Goal: Navigation & Orientation: Find specific page/section

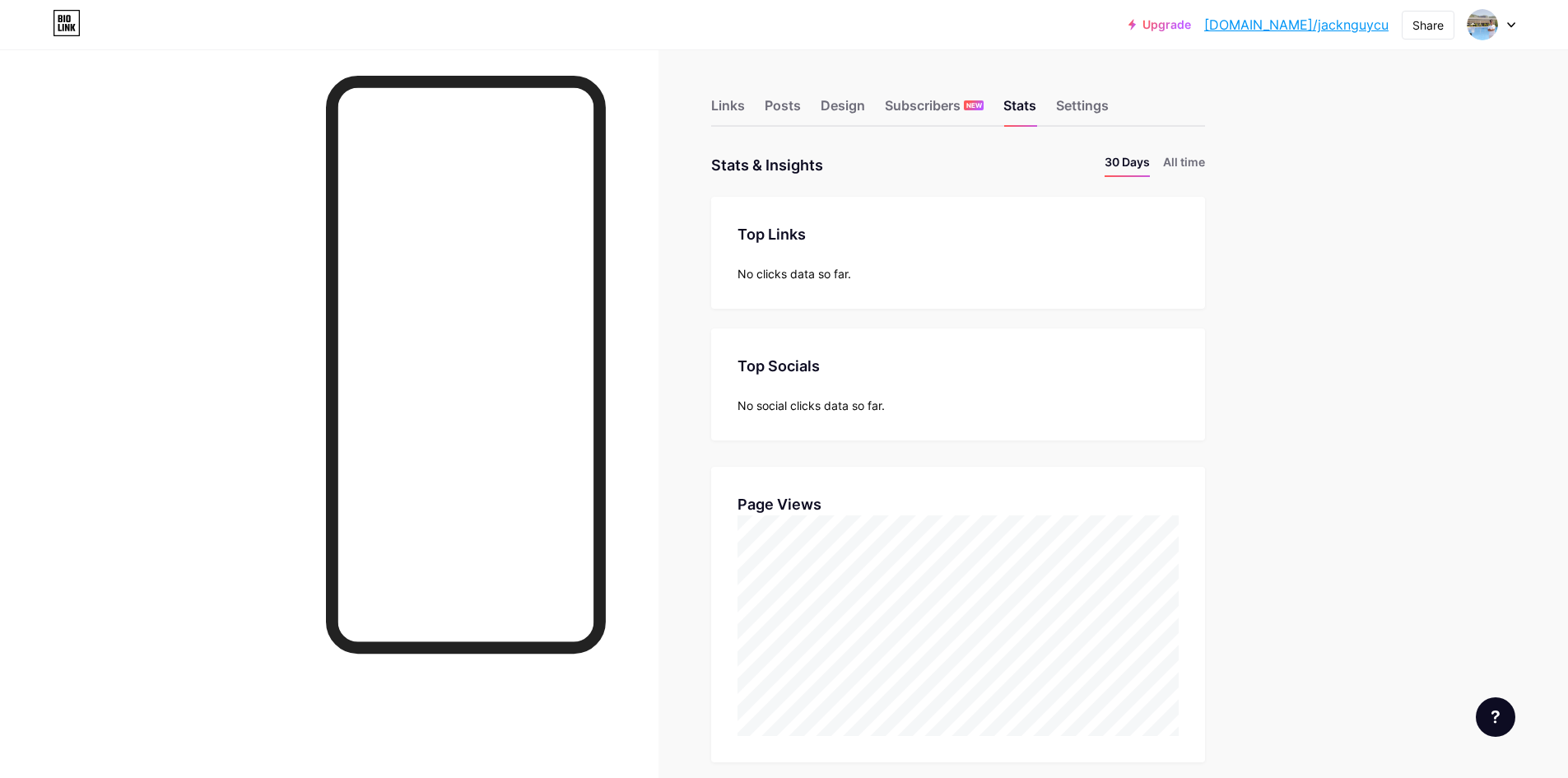
scroll to position [778, 1568]
drag, startPoint x: 1474, startPoint y: 389, endPoint x: 1457, endPoint y: 395, distance: 18.0
click at [1474, 389] on div "Upgrade [DOMAIN_NAME]/jackng... [DOMAIN_NAME]/jacknguycu Share Switch accounts …" at bounding box center [784, 705] width 1568 height 1410
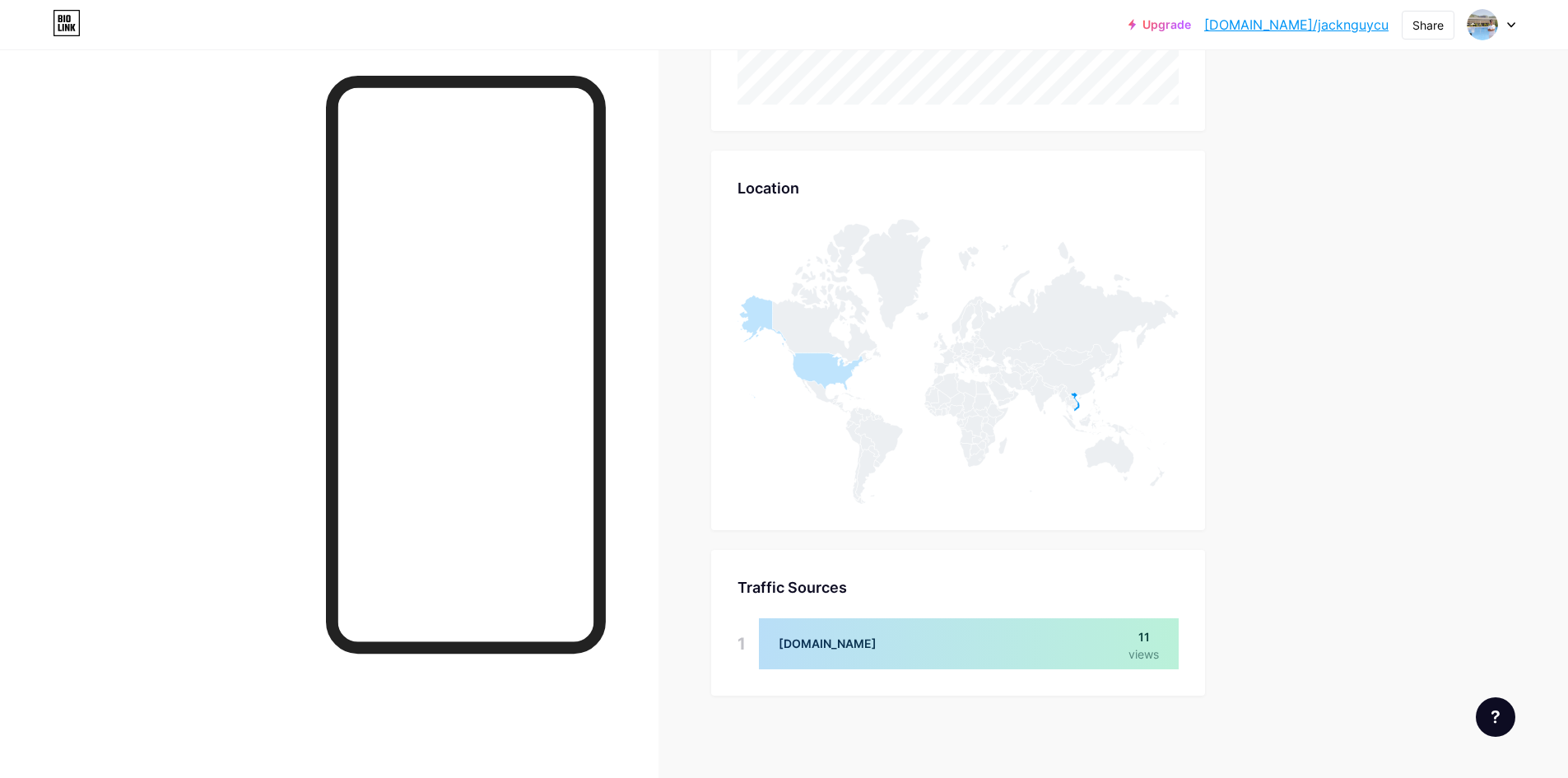
scroll to position [494, 0]
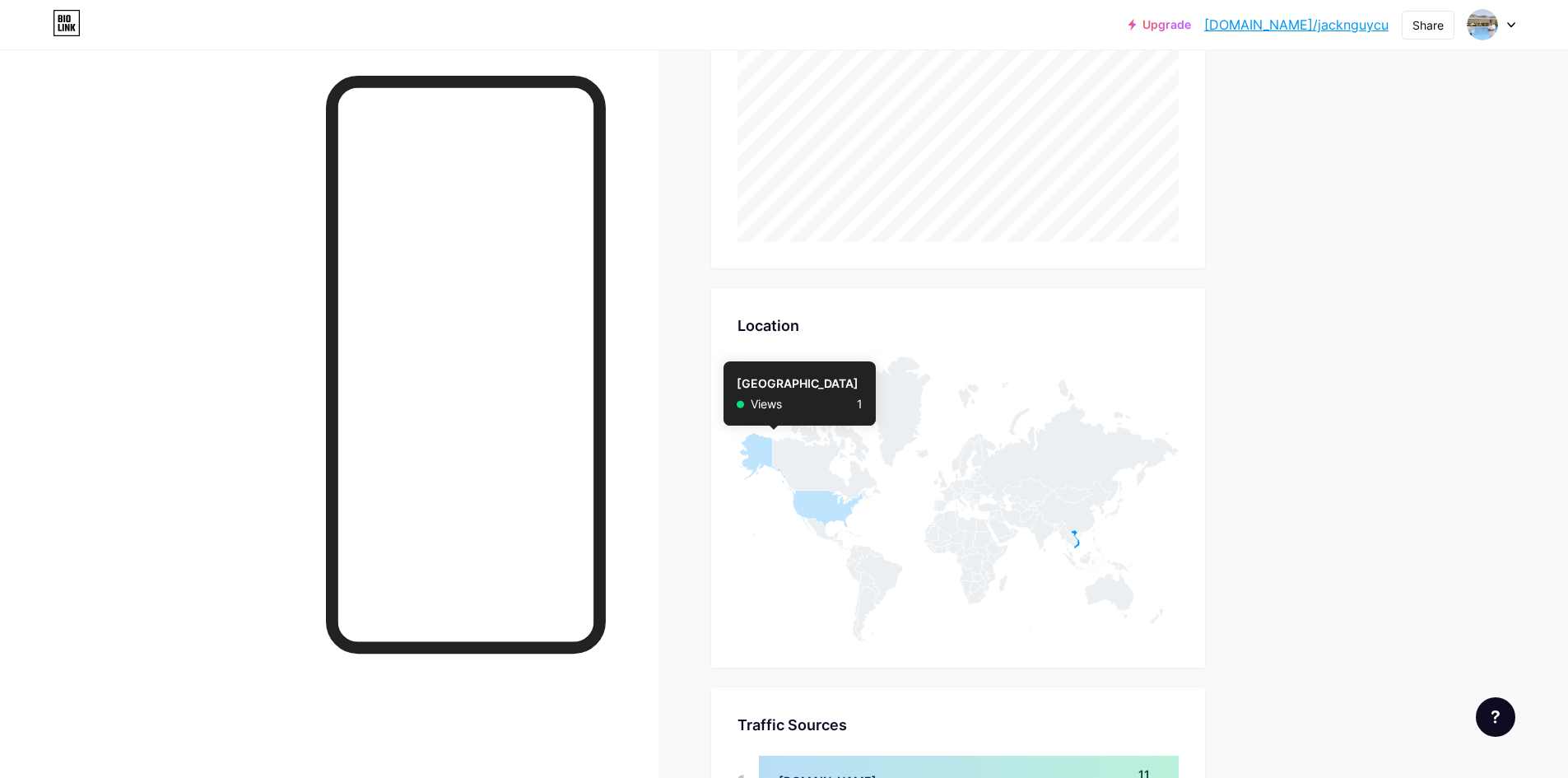
click at [767, 460] on icon at bounding box center [801, 484] width 126 height 103
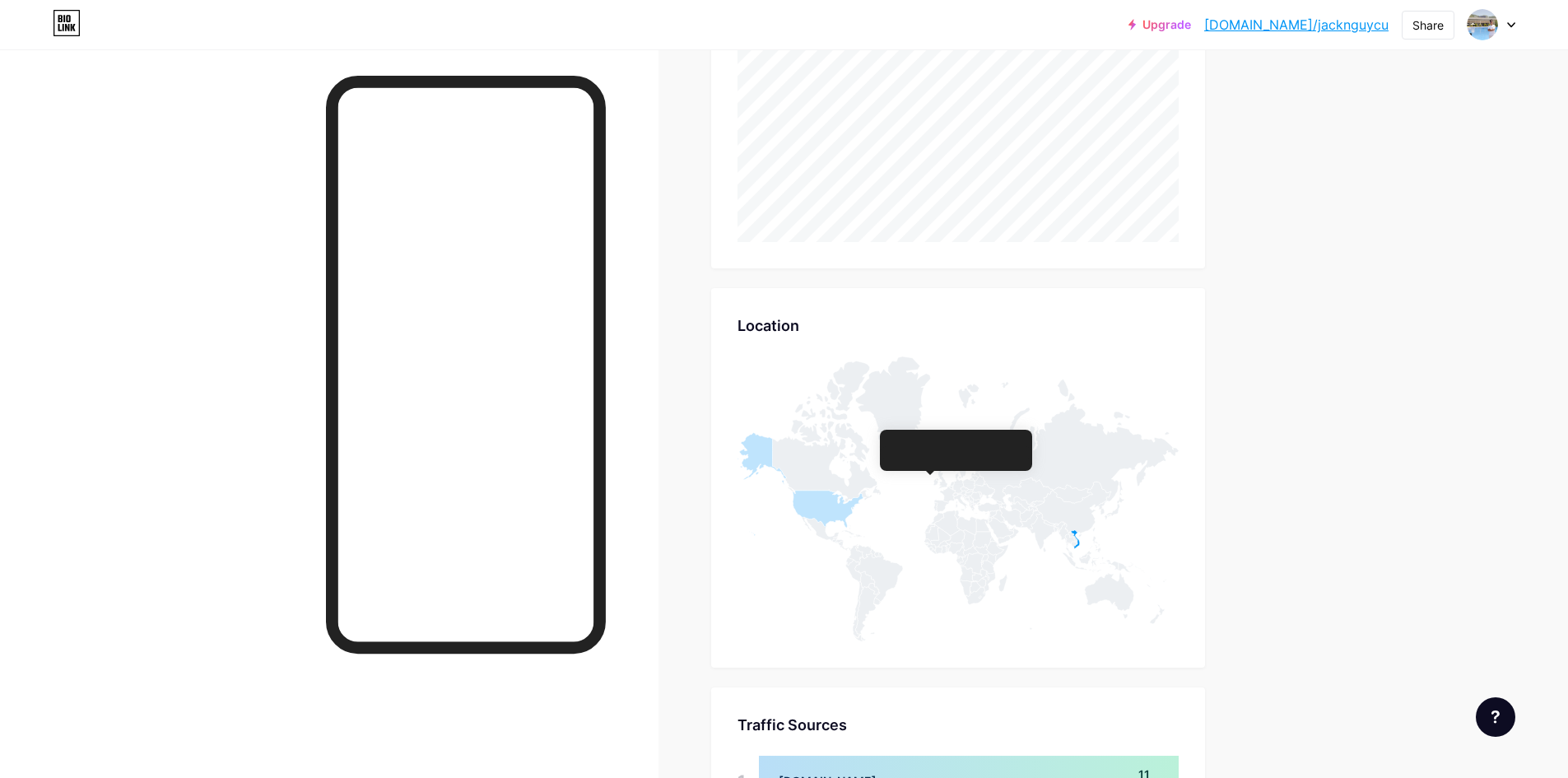
scroll to position [632, 0]
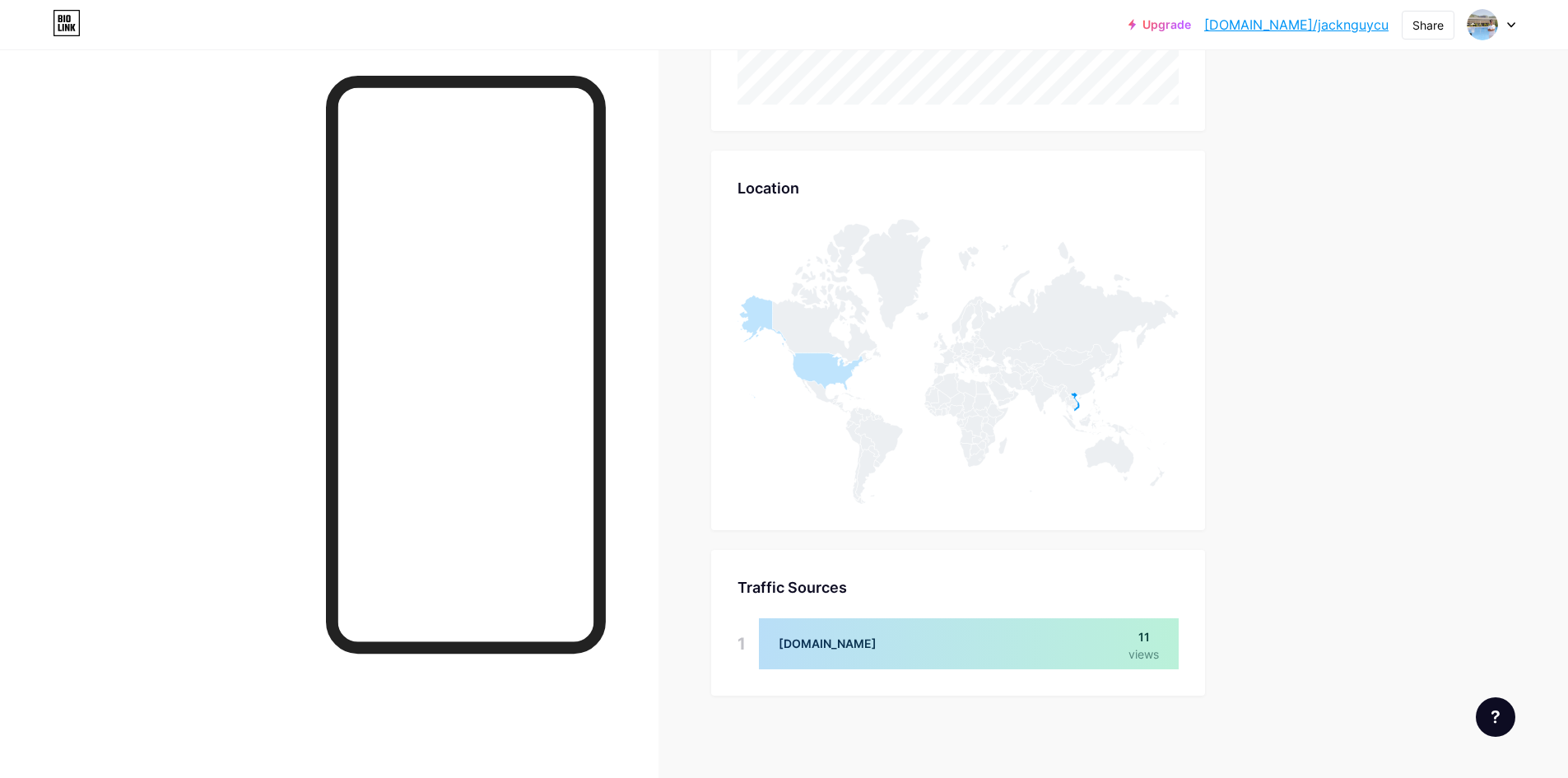
click at [986, 652] on div at bounding box center [969, 644] width 420 height 51
click at [1153, 659] on div at bounding box center [969, 644] width 420 height 51
click at [1150, 638] on div at bounding box center [969, 644] width 420 height 51
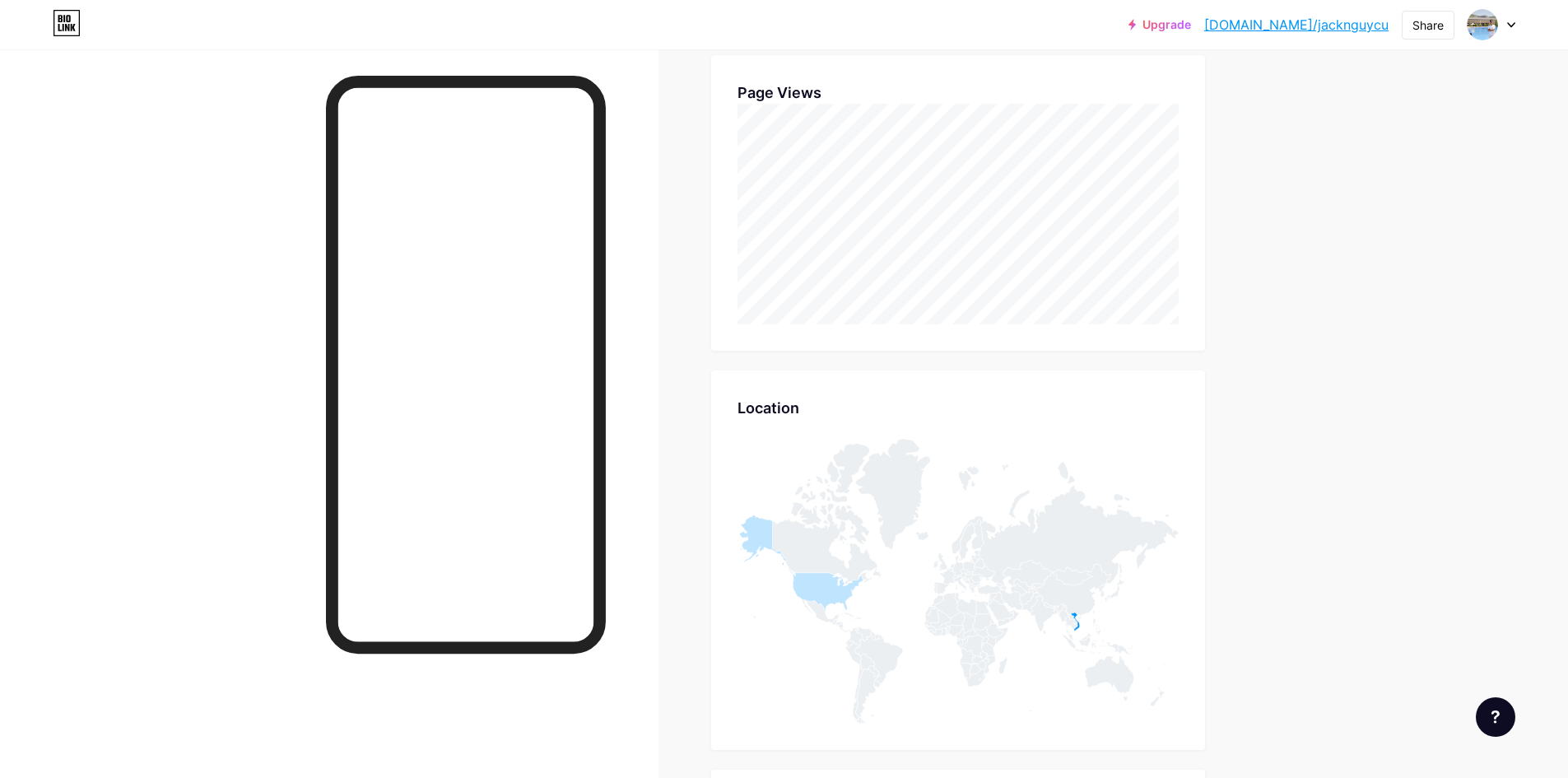
scroll to position [0, 0]
